Goal: Task Accomplishment & Management: Manage account settings

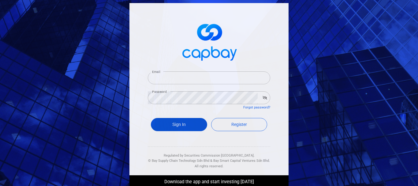
type input "[PERSON_NAME][EMAIL_ADDRESS][DOMAIN_NAME]"
click at [177, 125] on button "Sign In" at bounding box center [179, 124] width 56 height 13
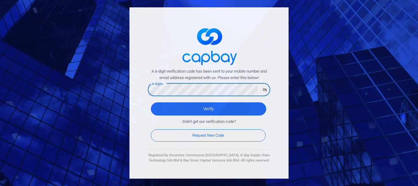
click at [151, 102] on button "Verify" at bounding box center [208, 108] width 115 height 13
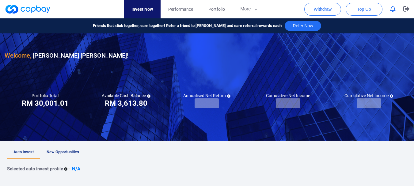
checkbox input "true"
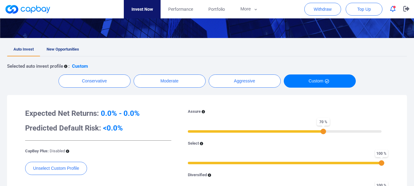
scroll to position [102, 0]
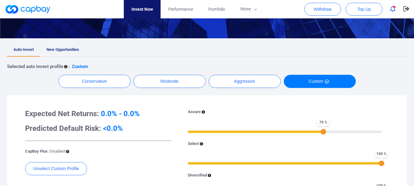
click at [71, 48] on span "New Opportunities" at bounding box center [63, 49] width 32 height 5
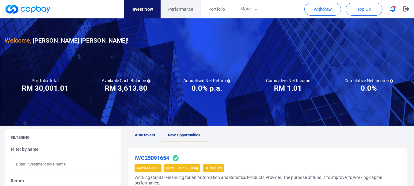
click at [182, 8] on span "Performance" at bounding box center [180, 9] width 25 height 7
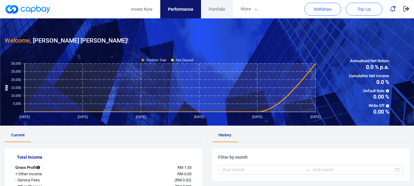
click at [213, 7] on span "Portfolio" at bounding box center [217, 9] width 17 height 7
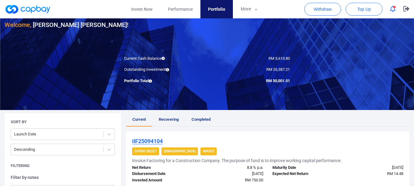
scroll to position [61, 0]
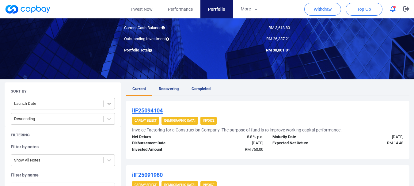
click at [108, 101] on icon at bounding box center [109, 103] width 6 height 6
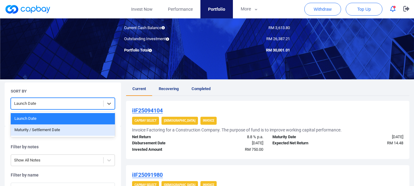
click at [53, 130] on div "Maturity / Settlement Date" at bounding box center [63, 129] width 104 height 11
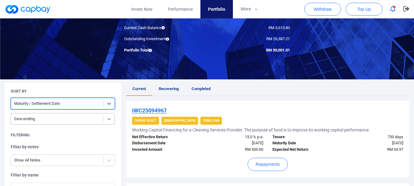
click at [108, 121] on icon at bounding box center [109, 119] width 6 height 6
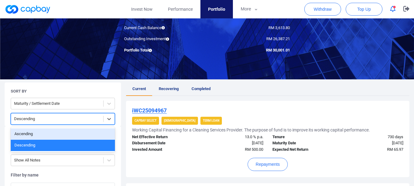
click at [78, 136] on div "Ascending" at bounding box center [63, 133] width 104 height 11
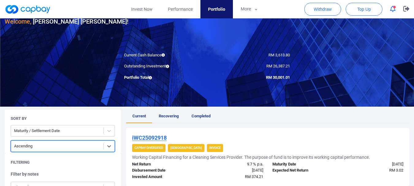
scroll to position [31, 0]
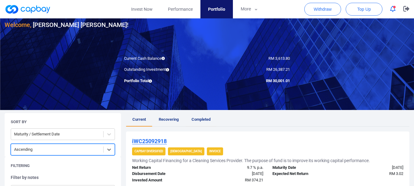
click at [200, 119] on span "Completed" at bounding box center [200, 119] width 19 height 5
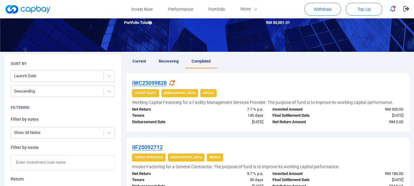
scroll to position [92, 0]
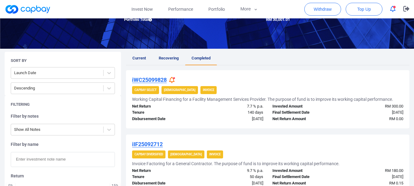
click at [173, 81] on icon at bounding box center [172, 80] width 6 height 6
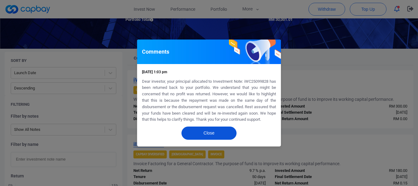
click at [204, 136] on button "Close" at bounding box center [209, 133] width 55 height 13
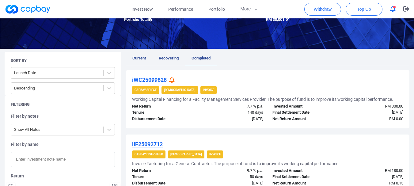
scroll to position [0, 0]
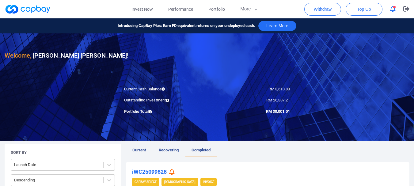
click at [393, 11] on icon "button" at bounding box center [393, 9] width 6 height 6
click at [277, 8] on nav "Invest Now Performance Portfolio More Transaction My Statements My Profile FAQs…" at bounding box center [194, 9] width 405 height 18
